Goal: Check status: Check status

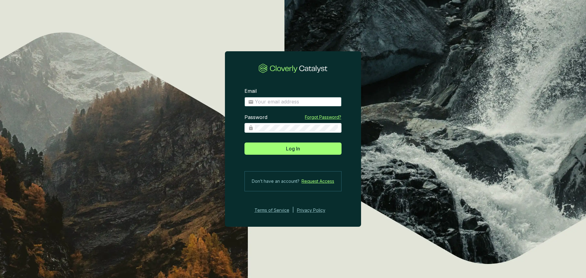
click at [274, 99] on input "Email" at bounding box center [296, 102] width 83 height 7
type input "[EMAIL_ADDRESS][DOMAIN_NAME]"
click at [244, 142] on button "Log In" at bounding box center [292, 148] width 97 height 12
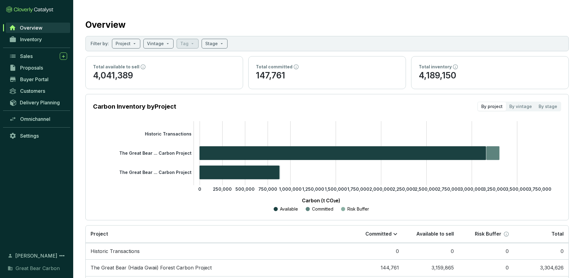
scroll to position [48, 0]
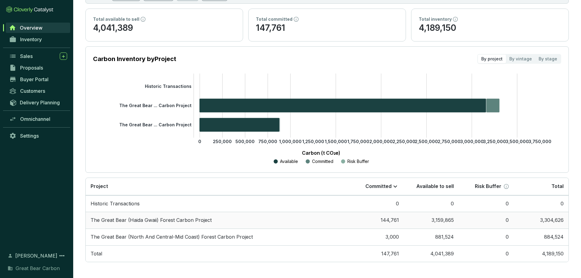
click at [179, 215] on td "The Great Bear (Haida Gwaii) Forest Carbon Project" at bounding box center [217, 220] width 263 height 17
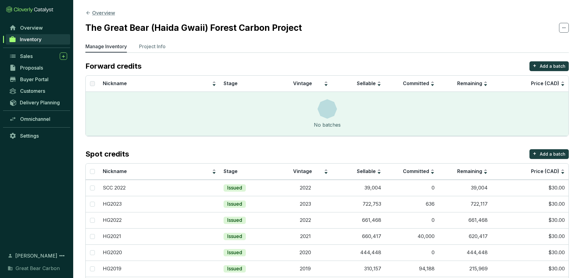
click at [94, 15] on button "Overview" at bounding box center [100, 12] width 30 height 7
